Goal: Task Accomplishment & Management: Manage account settings

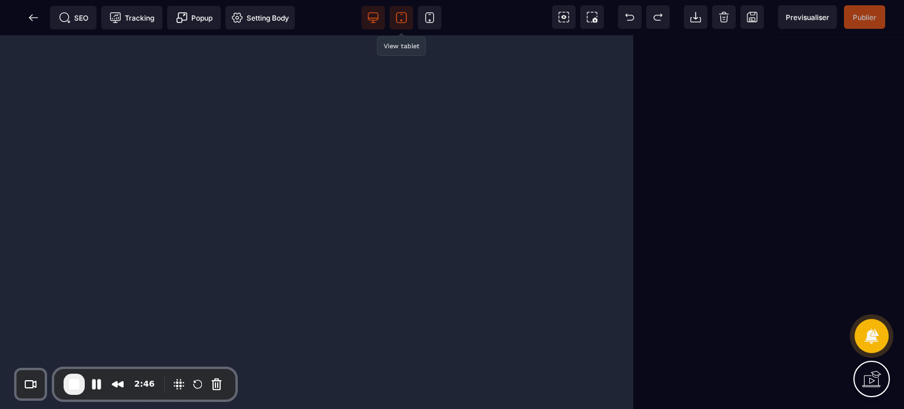
click at [398, 18] on icon at bounding box center [402, 18] width 12 height 12
click at [38, 18] on icon at bounding box center [34, 18] width 12 height 12
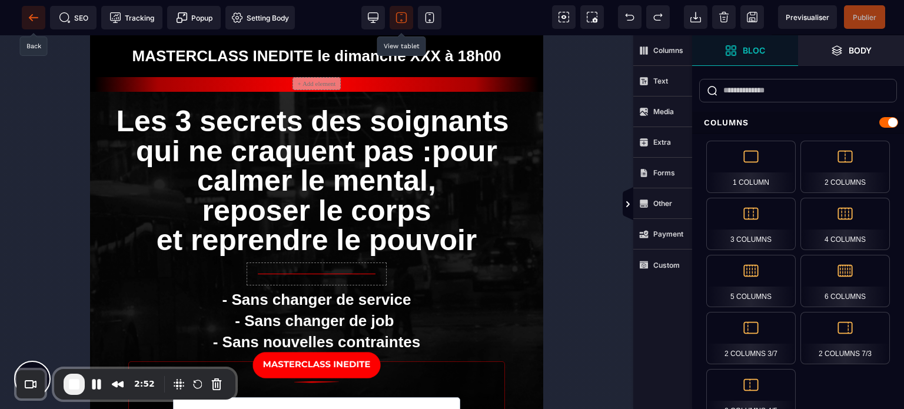
click at [37, 17] on icon at bounding box center [33, 17] width 9 height 1
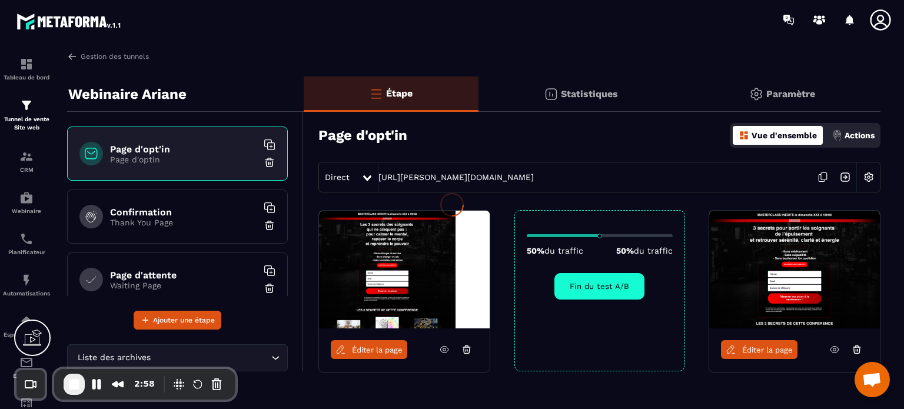
click at [797, 91] on div at bounding box center [452, 204] width 904 height 409
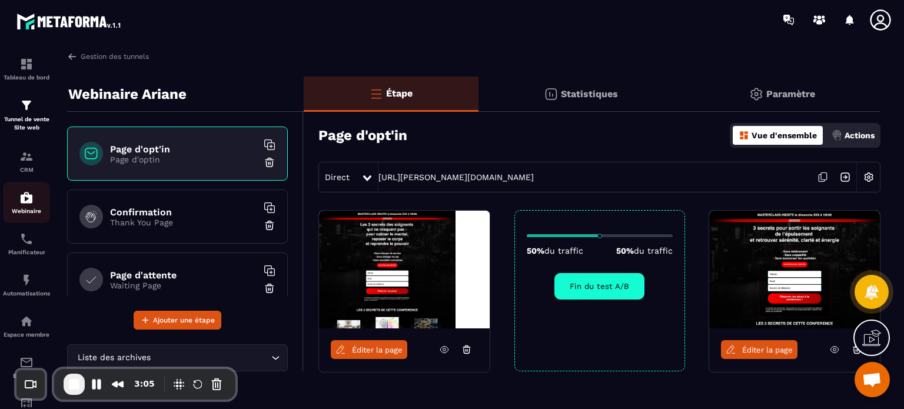
click at [12, 207] on div "Webinaire" at bounding box center [26, 203] width 47 height 24
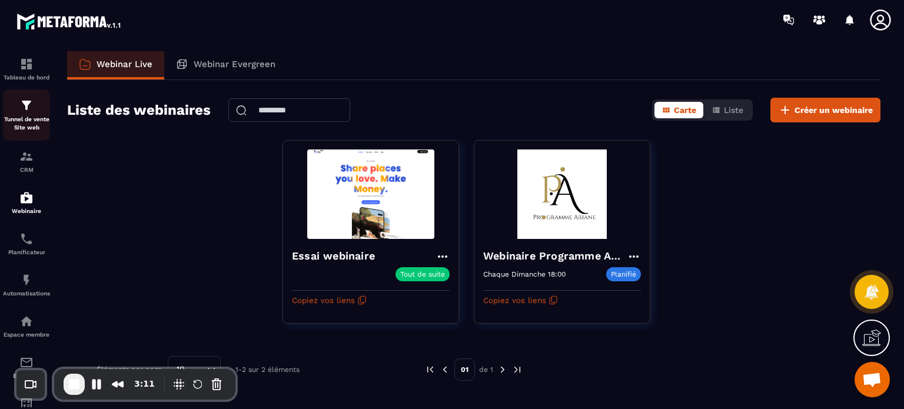
click at [24, 130] on p "Tunnel de vente Site web" at bounding box center [26, 123] width 47 height 16
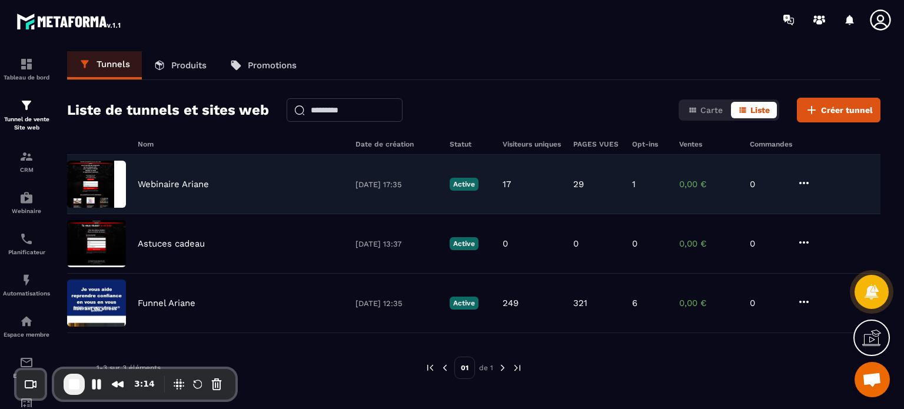
click at [174, 189] on div "Webinaire Ariane 22/08/2025 17:35 Active 17 29 1 0,00 € 0" at bounding box center [474, 184] width 814 height 59
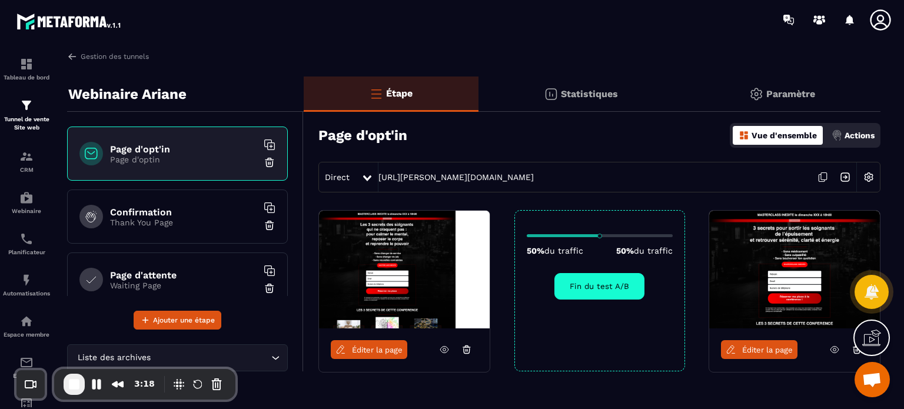
click at [848, 134] on p "Actions" at bounding box center [860, 135] width 30 height 9
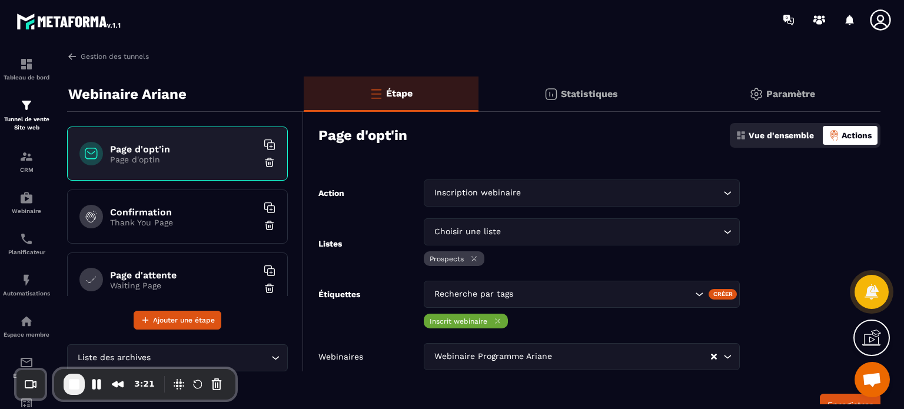
click at [486, 145] on div "Page d'opt'in Vue d'ensemble Actions" at bounding box center [599, 135] width 562 height 41
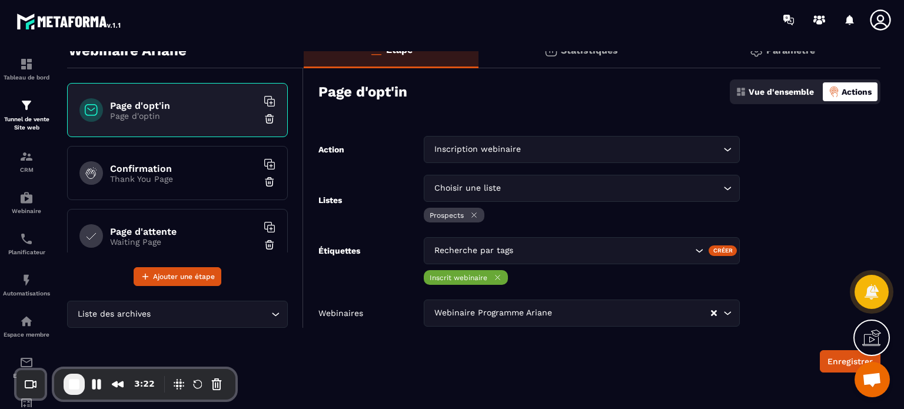
scroll to position [47, 0]
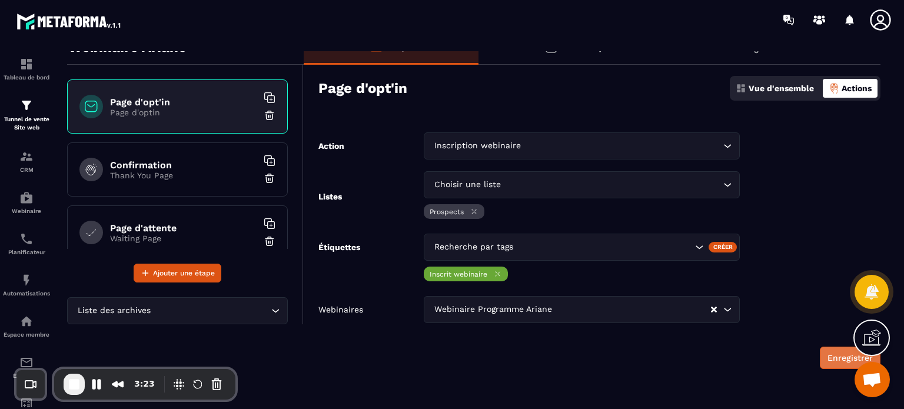
click at [836, 367] on button "Enregistrer" at bounding box center [850, 358] width 61 height 22
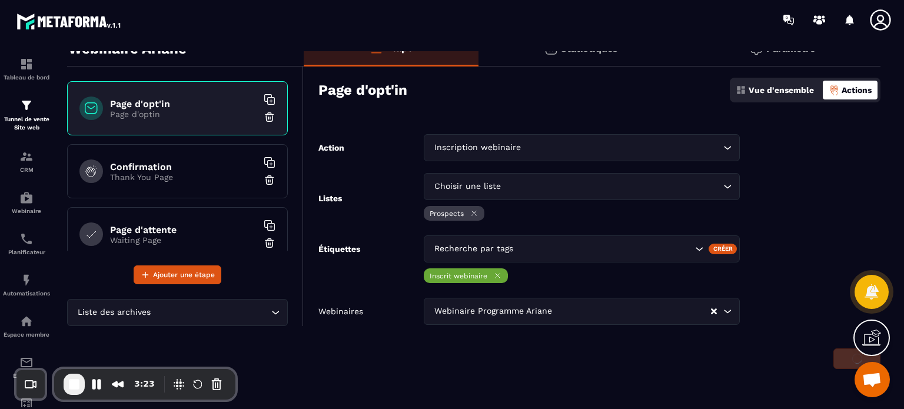
scroll to position [45, 0]
click at [21, 277] on img at bounding box center [26, 280] width 14 height 14
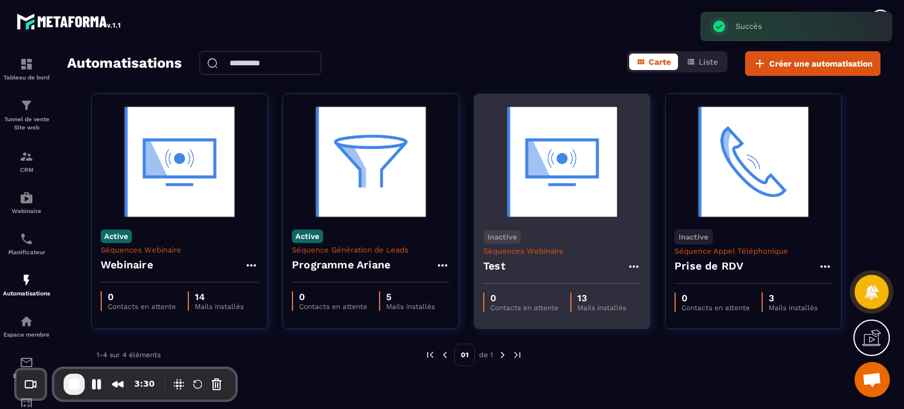
click at [636, 266] on icon at bounding box center [634, 267] width 14 height 14
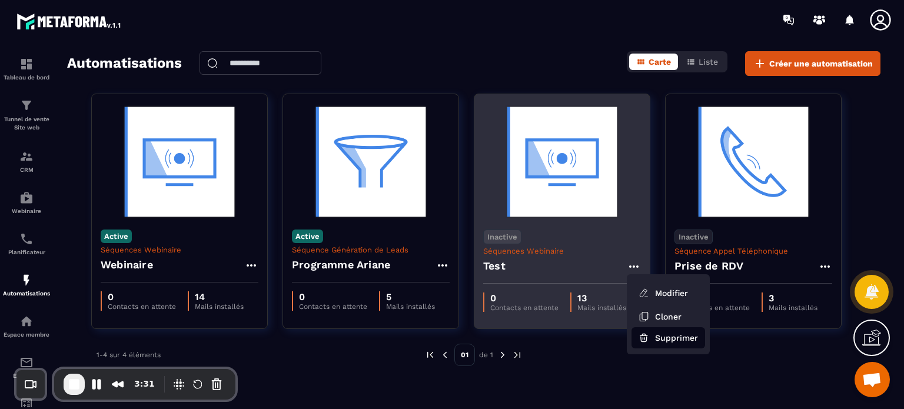
click at [662, 334] on button "Supprimer" at bounding box center [669, 337] width 74 height 21
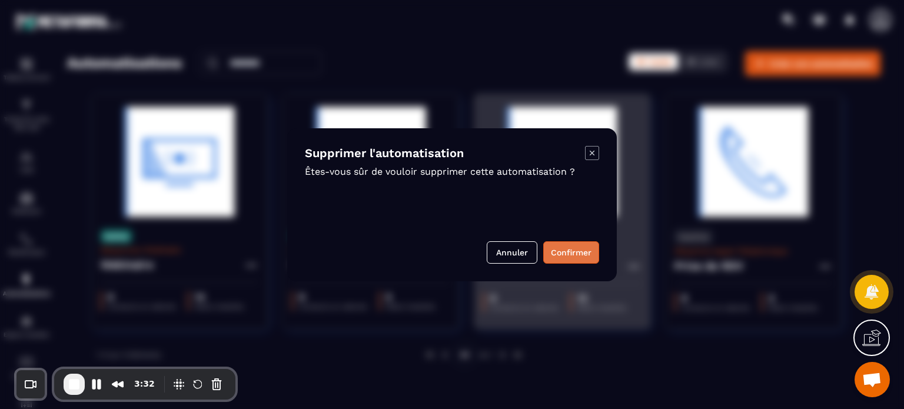
click at [571, 249] on button "Confirmer" at bounding box center [571, 252] width 56 height 22
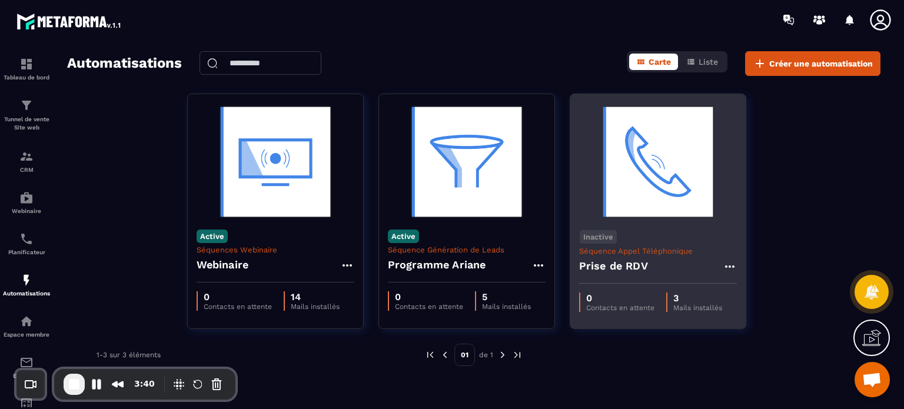
click at [651, 250] on p "Séquence Appel Téléphonique" at bounding box center [658, 251] width 158 height 9
click at [653, 167] on img at bounding box center [658, 162] width 158 height 118
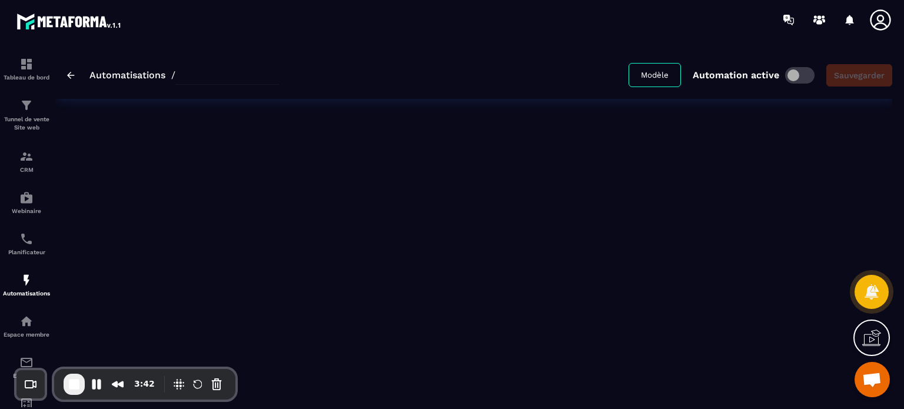
type input "**********"
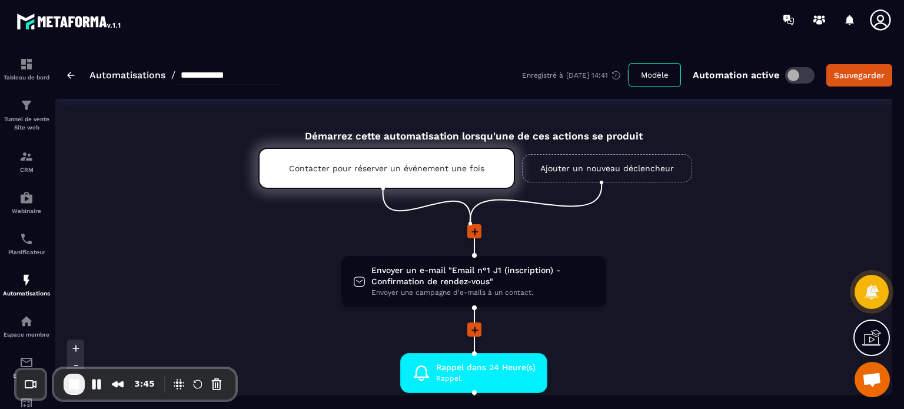
click at [71, 71] on div "**********" at bounding box center [173, 75] width 212 height 19
click at [71, 75] on img at bounding box center [71, 75] width 8 height 7
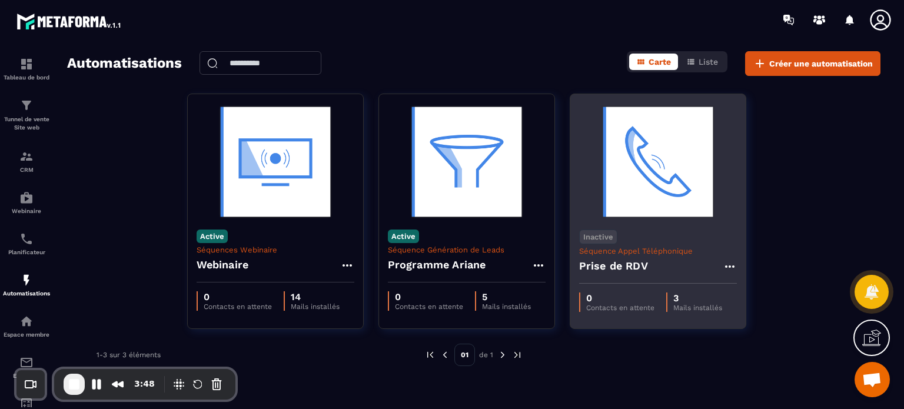
click at [738, 266] on div "Inactive Séquence Appel Téléphonique Prise de RDV" at bounding box center [657, 252] width 175 height 63
click at [731, 263] on icon at bounding box center [730, 267] width 14 height 14
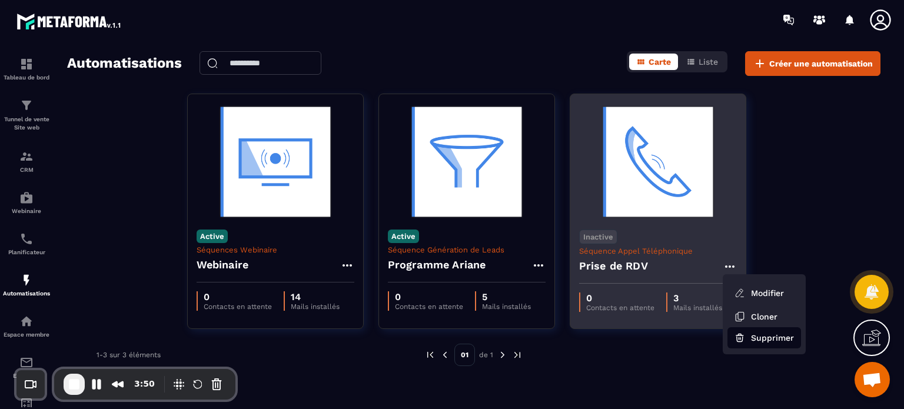
click at [758, 341] on button "Supprimer" at bounding box center [765, 337] width 74 height 21
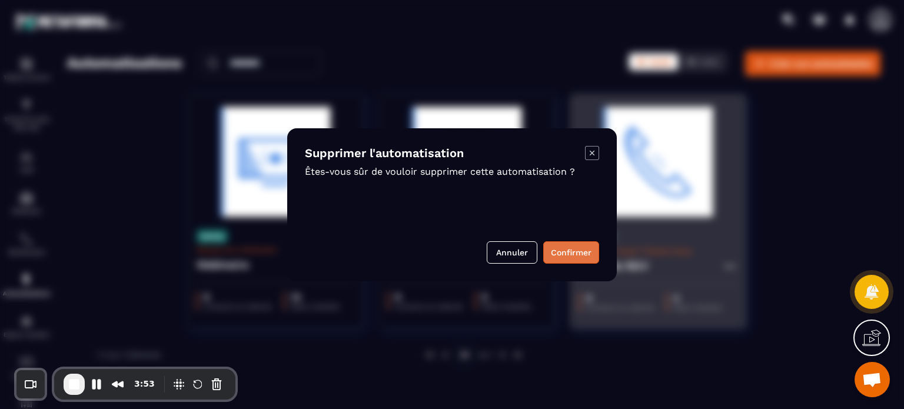
click at [580, 251] on button "Confirmer" at bounding box center [571, 252] width 56 height 22
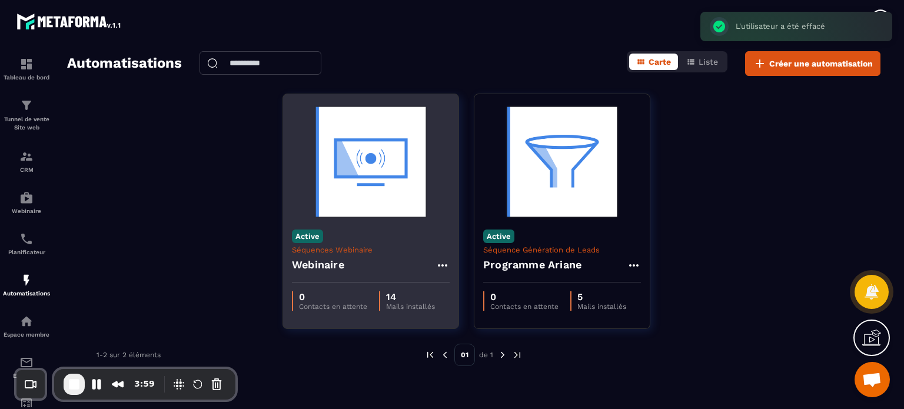
click at [351, 217] on img at bounding box center [371, 162] width 158 height 118
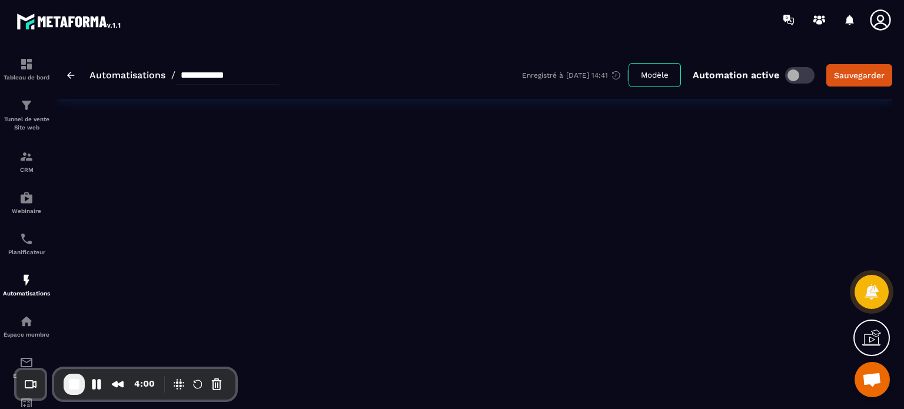
type input "*********"
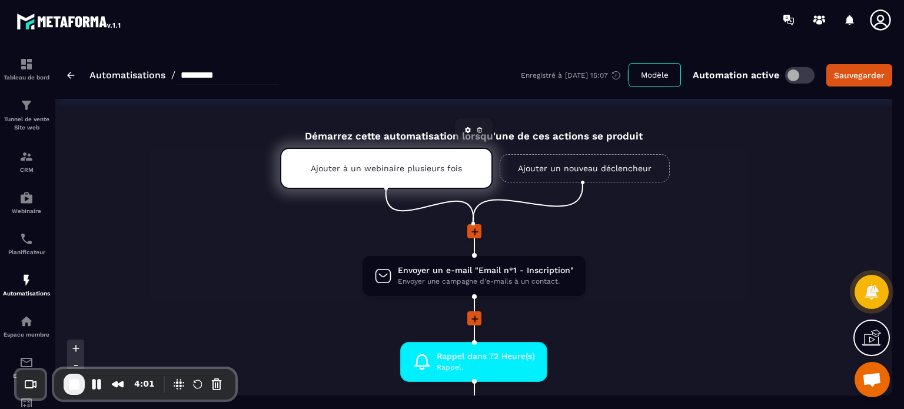
click at [407, 162] on div "Ajouter à un webinaire plusieurs fois" at bounding box center [386, 168] width 213 height 41
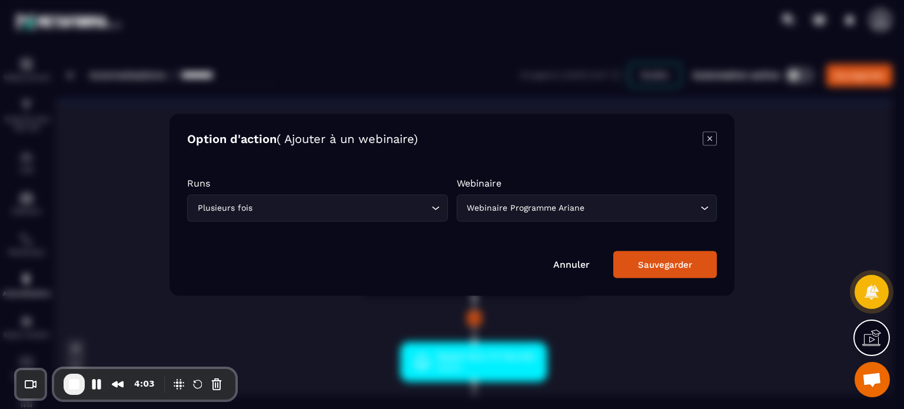
click at [678, 268] on div "Sauvegarder" at bounding box center [665, 264] width 54 height 11
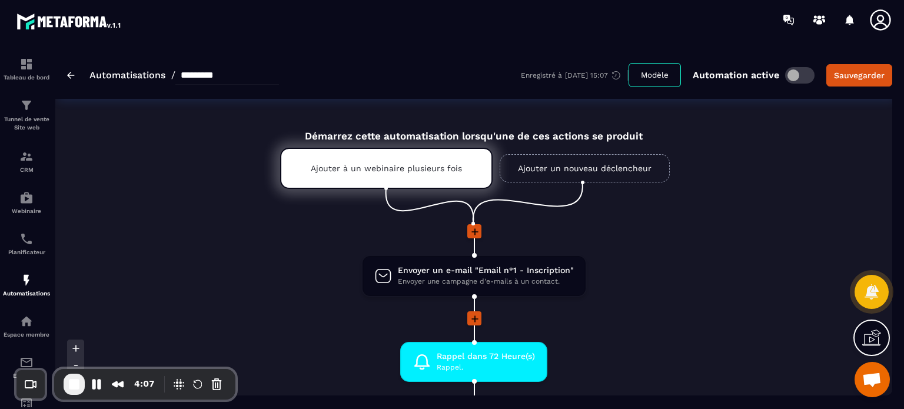
click at [314, 256] on li "Envoyer un e-mail "Email n°1 - Inscription" Envoyer une campagne d'e-mails à un…" at bounding box center [474, 283] width 612 height 57
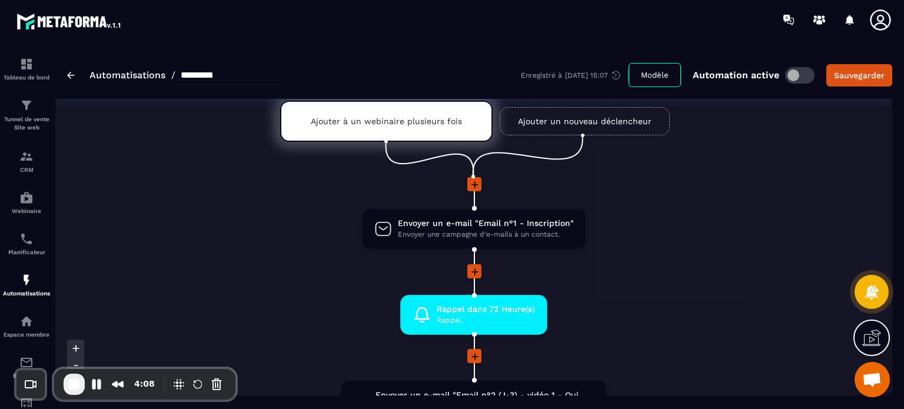
scroll to position [71, 0]
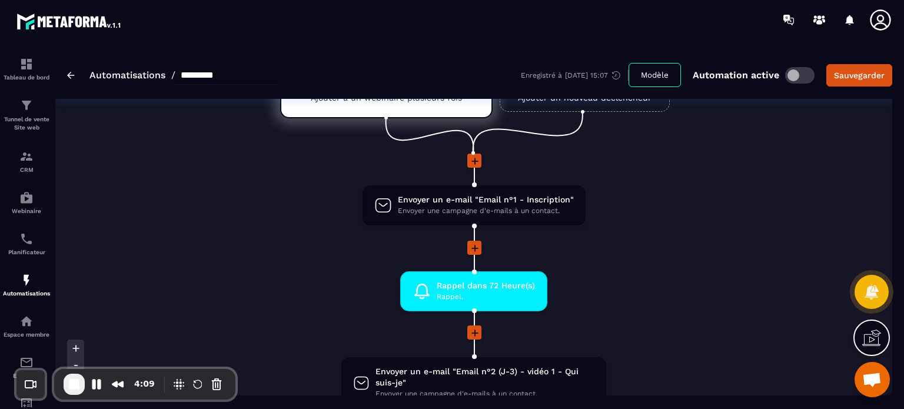
click at [357, 238] on li "Envoyer un e-mail "Email n°1 - Inscription" Envoyer une campagne d'e-mails à un…" at bounding box center [474, 212] width 612 height 57
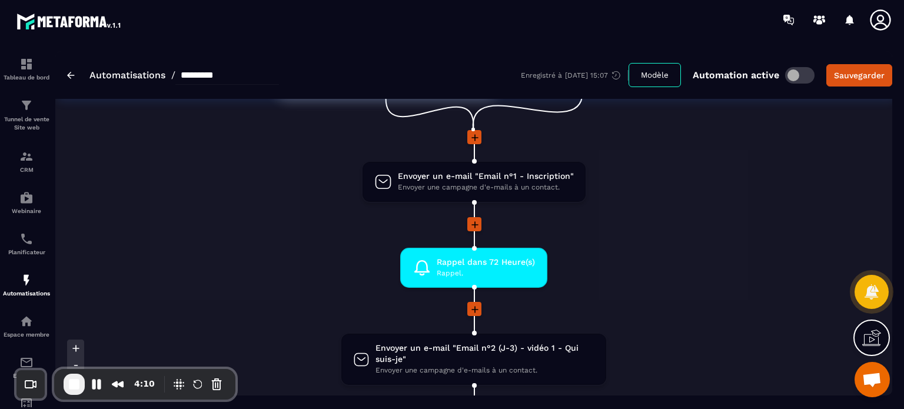
scroll to position [212, 0]
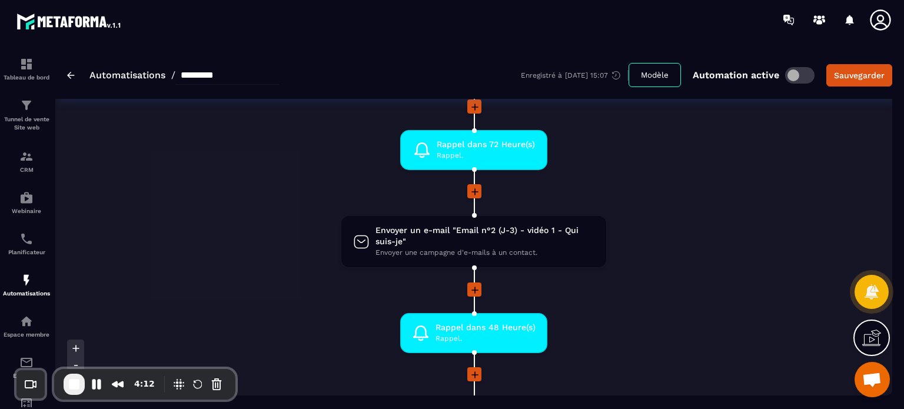
click at [291, 215] on li "Envoyer un e-mail "Email n°2 (J-3) - vidéo 1 - Qui suis-je" Envoyer une campagn…" at bounding box center [474, 249] width 612 height 68
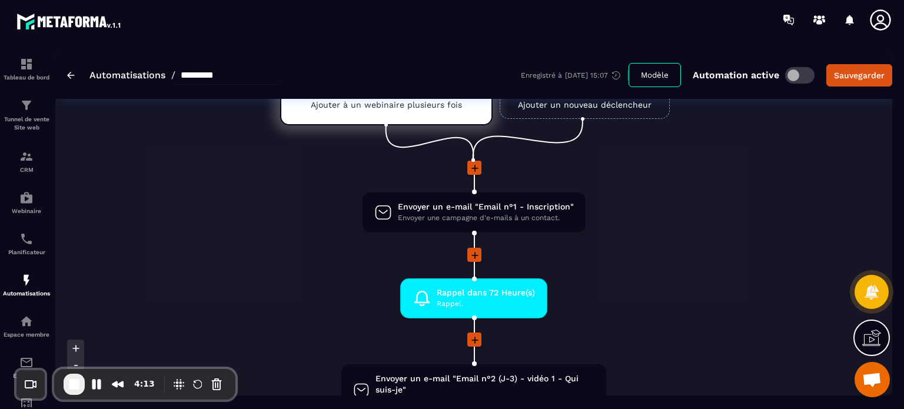
scroll to position [24, 0]
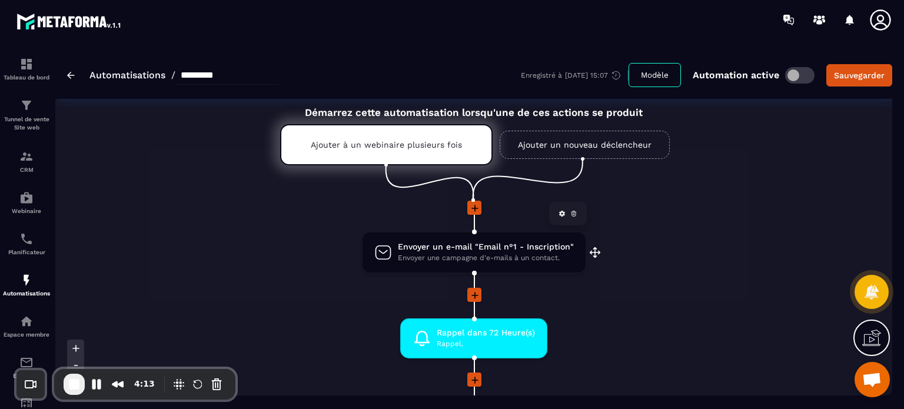
click at [427, 258] on span "Envoyer une campagne d'e-mails à un contact." at bounding box center [486, 258] width 176 height 11
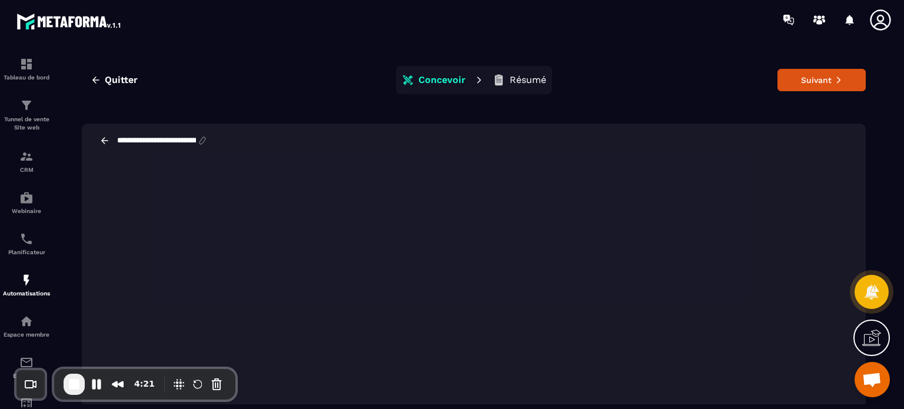
click at [193, 141] on input "**********" at bounding box center [156, 140] width 81 height 9
type input "**********"
click at [822, 72] on button "Suivant" at bounding box center [822, 80] width 88 height 22
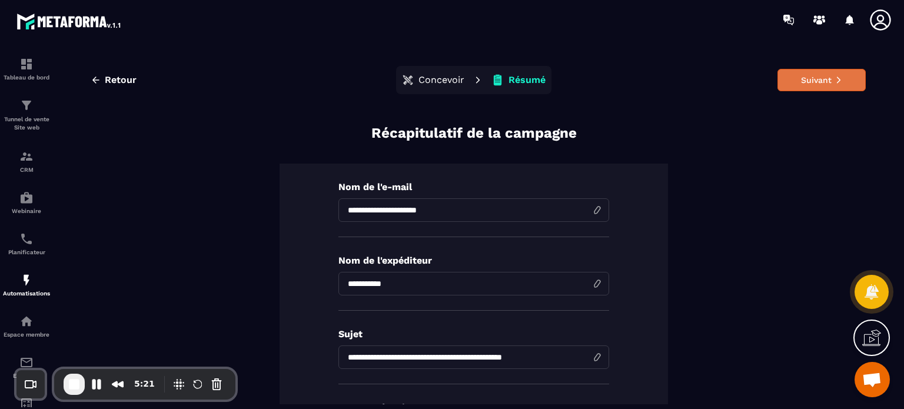
click at [822, 77] on button "Suivant" at bounding box center [822, 80] width 88 height 22
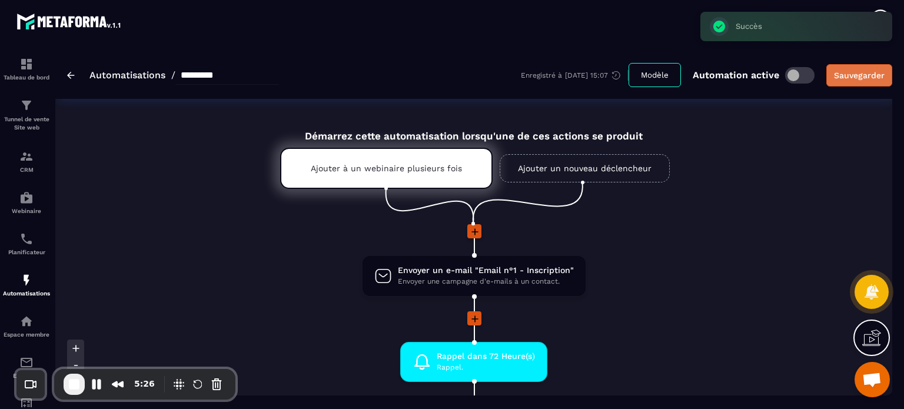
click at [874, 78] on div "Sauvegarder" at bounding box center [859, 75] width 51 height 12
click at [48, 121] on p "Tunnel de vente Site web" at bounding box center [26, 123] width 47 height 16
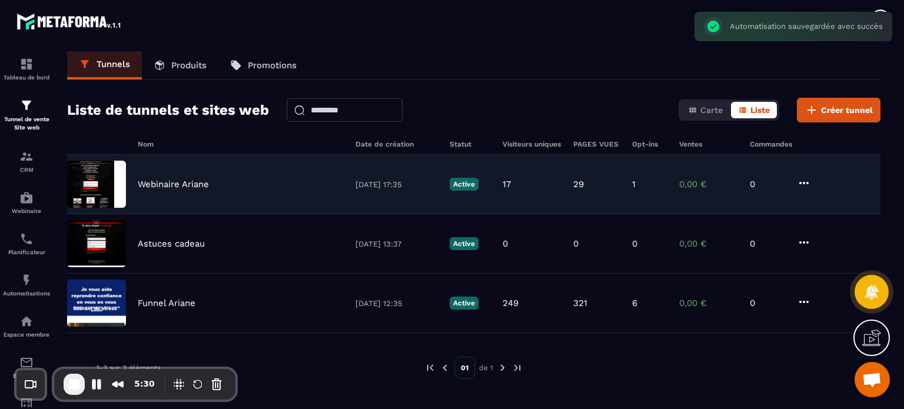
click at [168, 182] on p "Webinaire Ariane" at bounding box center [173, 184] width 71 height 11
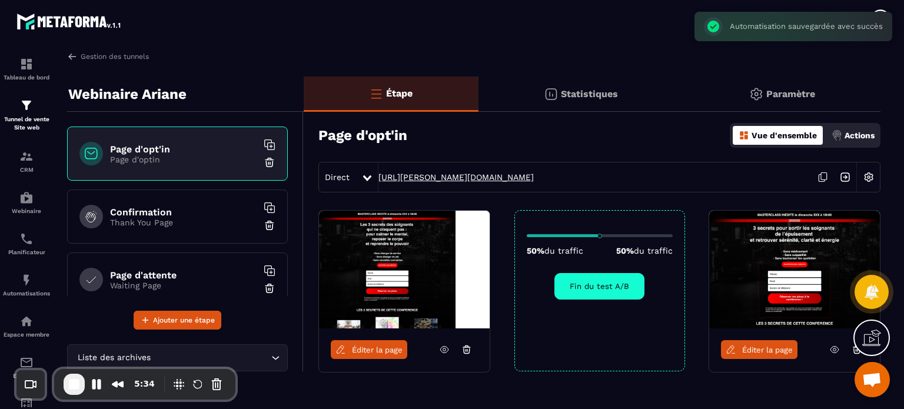
click at [456, 178] on link "https://peggy-auger.metaforma.io/page-optin" at bounding box center [456, 176] width 155 height 9
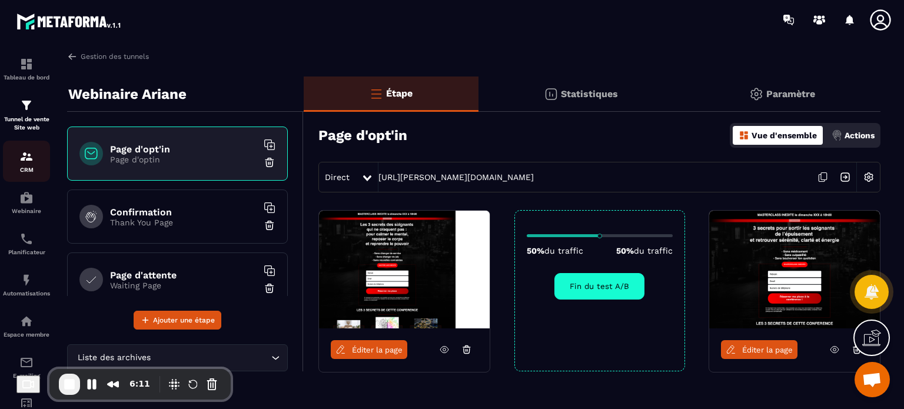
click at [17, 164] on div "CRM" at bounding box center [26, 162] width 47 height 24
